Goal: Task Accomplishment & Management: Manage account settings

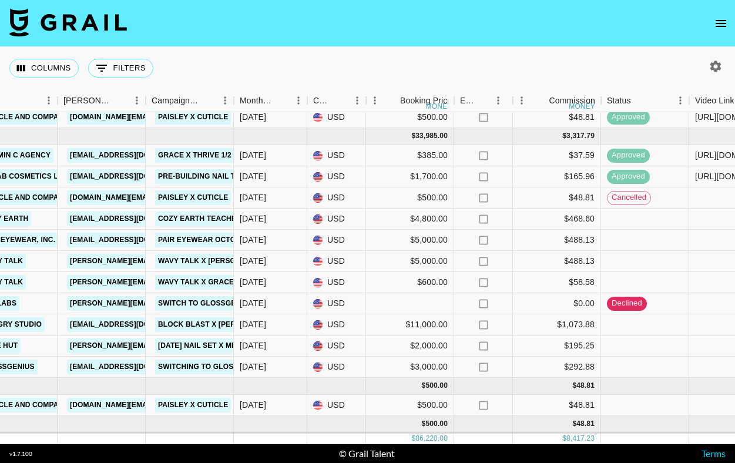
scroll to position [606, 421]
click at [133, 71] on button "0 Filters" at bounding box center [120, 68] width 65 height 19
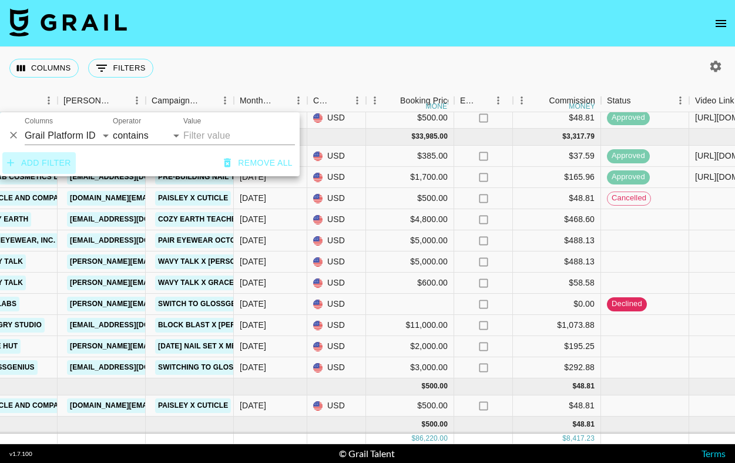
click at [70, 160] on button "Add filter" at bounding box center [38, 163] width 73 height 22
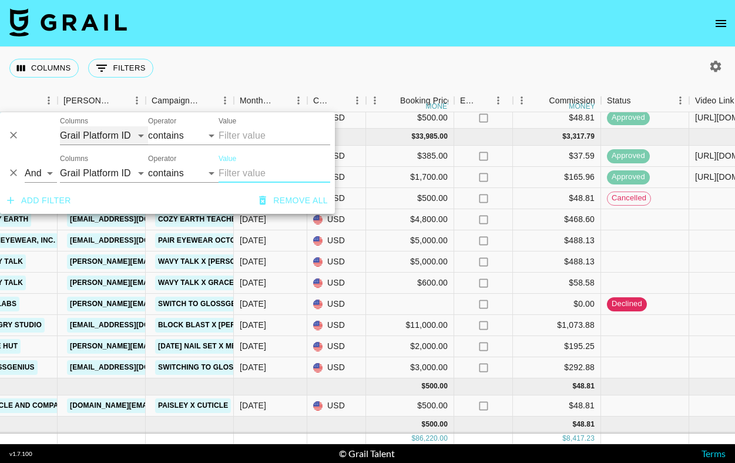
click at [126, 135] on select "Grail Platform ID Airtable ID Talent Manager Client Booker Campaign (Type) Date…" at bounding box center [104, 135] width 88 height 19
select select "status"
select select "is"
click at [243, 140] on select "confirmed declined draft posted approved cancelled badDebt" at bounding box center [247, 135] width 56 height 19
select select "approved"
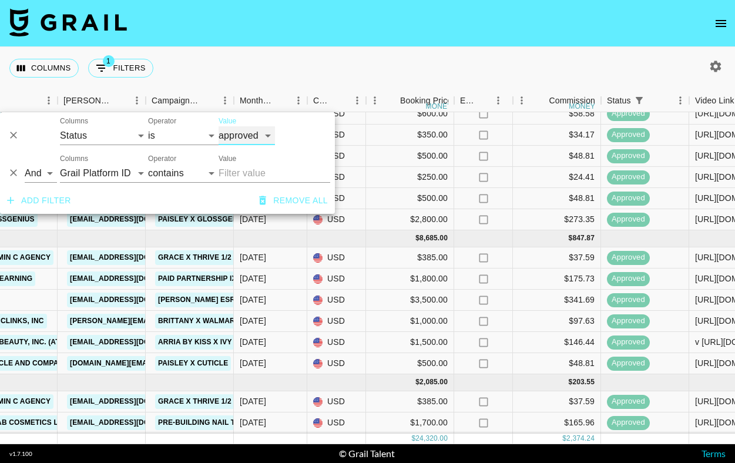
scroll to position [127, 421]
click at [337, 50] on div "Columns 1 Filters + Booking" at bounding box center [367, 68] width 735 height 42
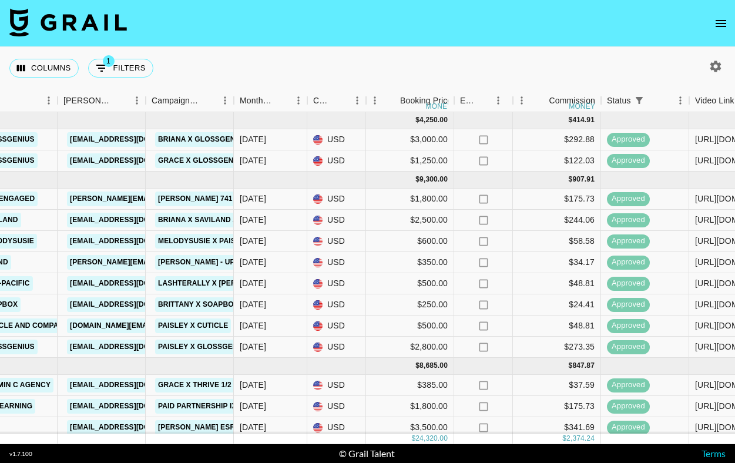
scroll to position [3, 421]
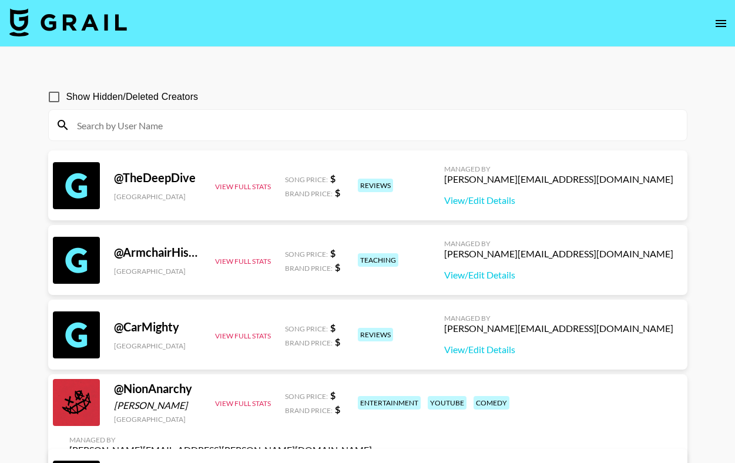
click at [726, 21] on icon "open drawer" at bounding box center [721, 23] width 14 height 14
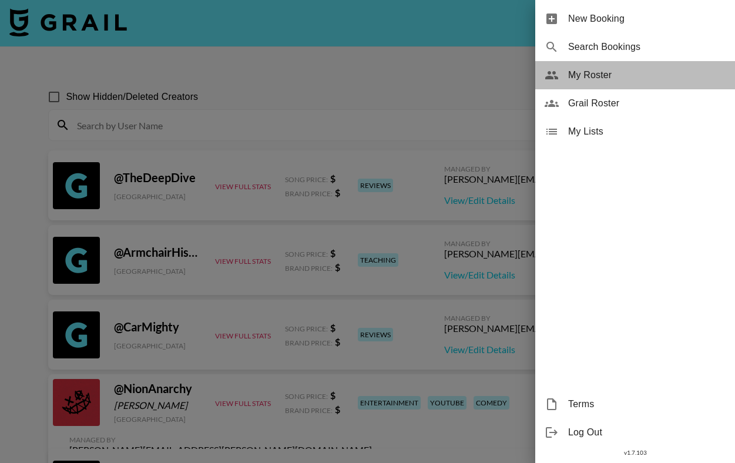
click at [681, 75] on span "My Roster" at bounding box center [646, 75] width 157 height 14
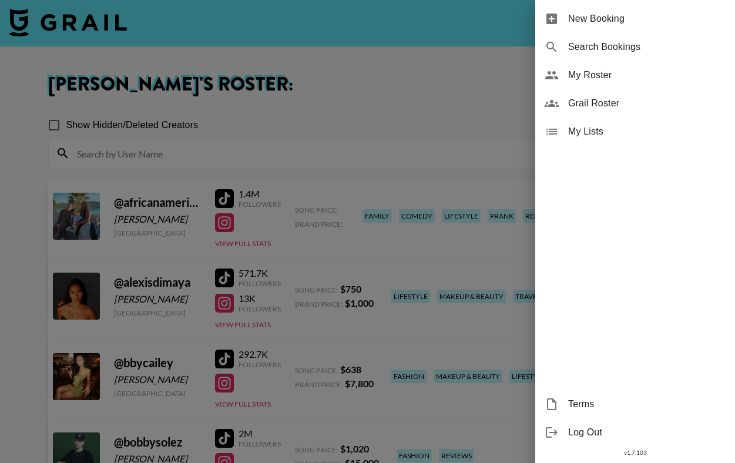
click at [436, 63] on div at bounding box center [367, 231] width 735 height 463
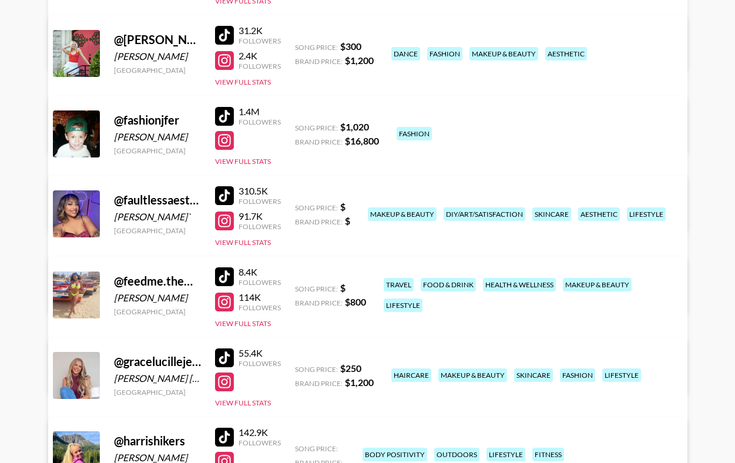
scroll to position [807, 0]
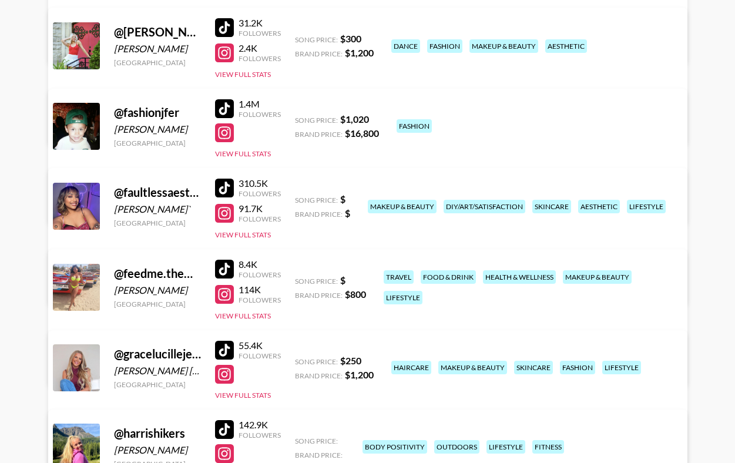
click at [381, 400] on div "Managed By [PERSON_NAME][EMAIL_ADDRESS][PERSON_NAME][DOMAIN_NAME] View/Edit Det…" at bounding box center [220, 430] width 321 height 61
click at [372, 439] on link "View/Edit Details" at bounding box center [220, 445] width 303 height 12
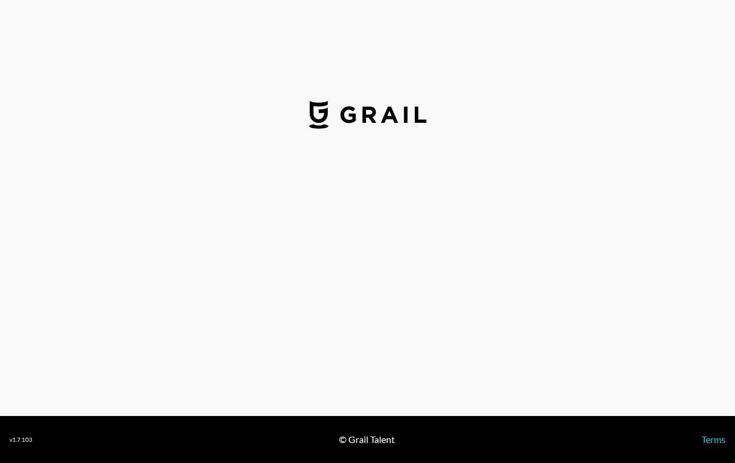
select select "USD"
